Goal: Use online tool/utility

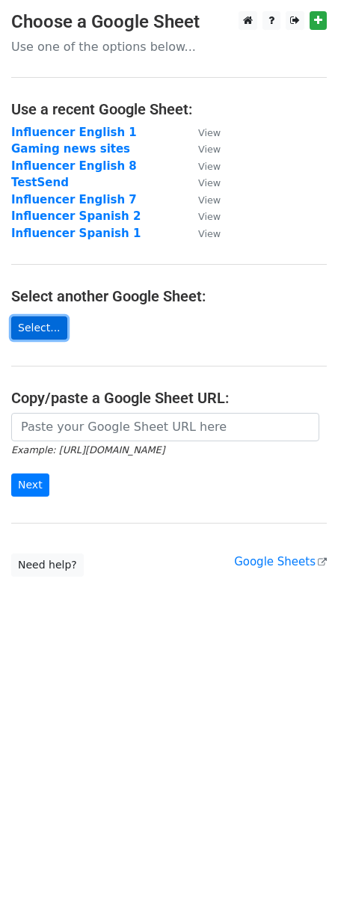
click at [38, 334] on link "Select..." at bounding box center [39, 328] width 56 height 23
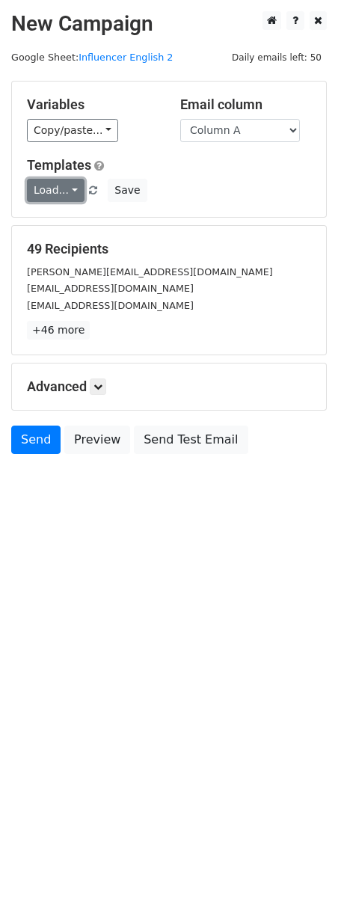
click at [62, 190] on link "Load..." at bounding box center [56, 190] width 58 height 23
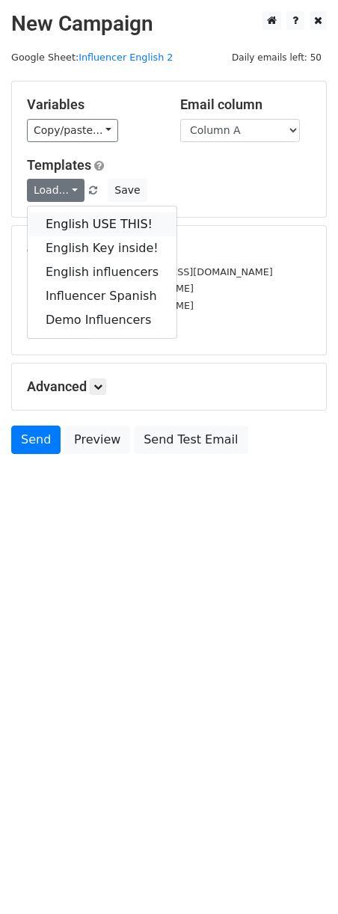
click at [106, 223] on link "English USE THIS!" at bounding box center [102, 225] width 149 height 24
